Goal: Information Seeking & Learning: Learn about a topic

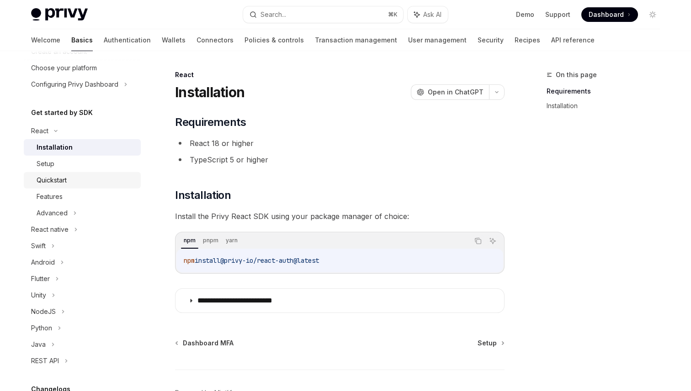
scroll to position [47, 0]
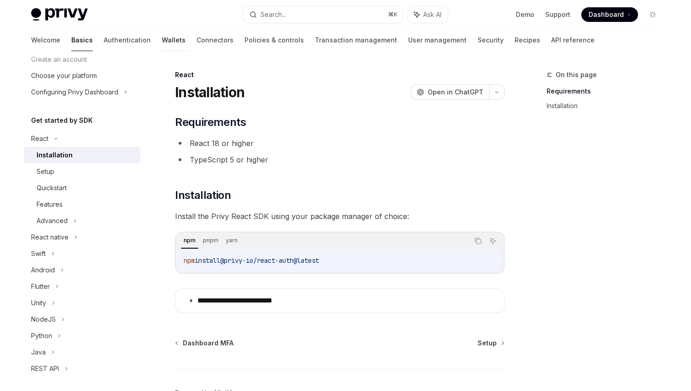
click at [162, 41] on link "Wallets" at bounding box center [174, 40] width 24 height 22
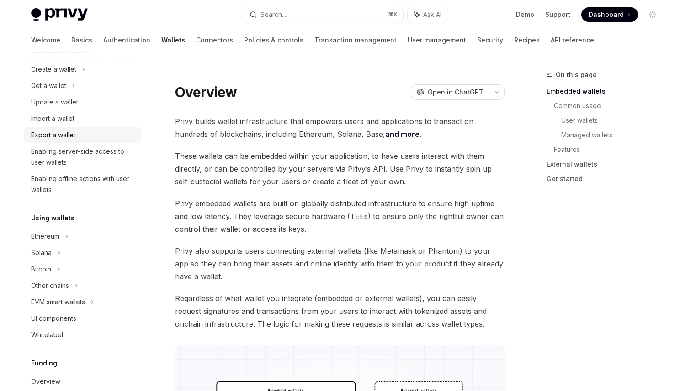
scroll to position [73, 0]
click at [80, 93] on div "Solana" at bounding box center [82, 85] width 117 height 16
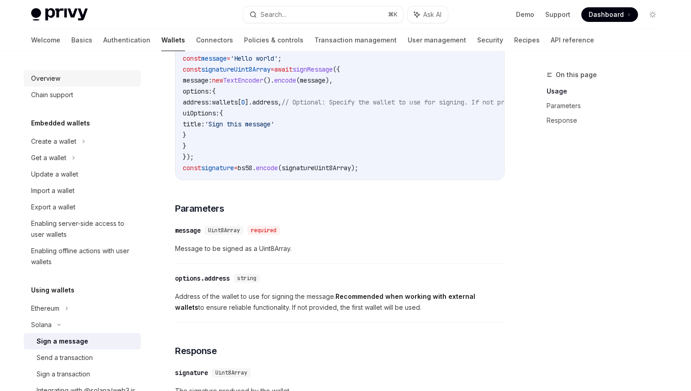
click at [73, 78] on div "Overview" at bounding box center [83, 78] width 104 height 11
type textarea "*"
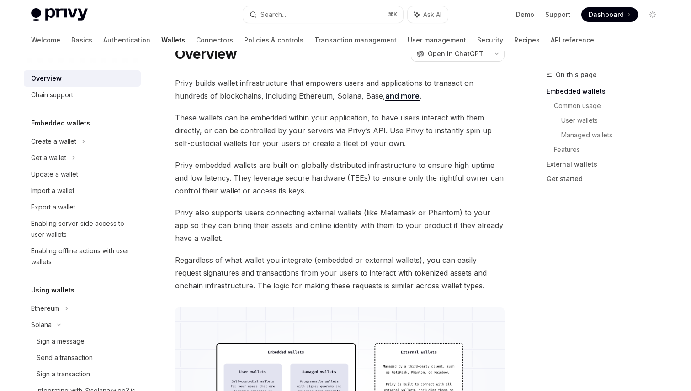
scroll to position [38, 0]
drag, startPoint x: 231, startPoint y: 146, endPoint x: 486, endPoint y: 132, distance: 255.3
click at [486, 132] on span "These wallets can be embedded within your application, to have users interact w…" at bounding box center [339, 131] width 329 height 38
copy span "self-custodial wallets"
click at [617, 307] on div "On this page Embedded wallets Common usage User wallets Managed wallets Feature…" at bounding box center [597, 230] width 139 height 322
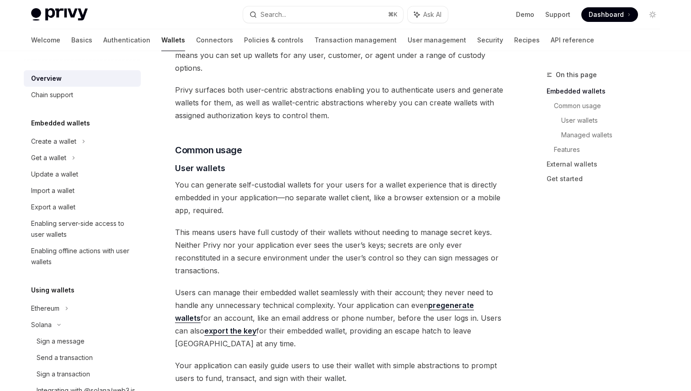
scroll to position [540, 0]
